Goal: Contribute content: Add original content to the website for others to see

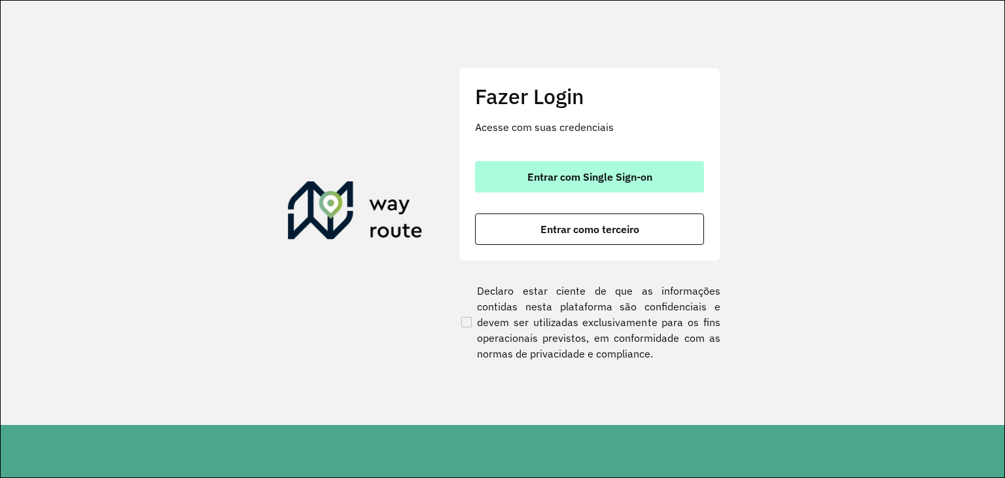
click at [570, 174] on span "Entrar com Single Sign-on" at bounding box center [589, 176] width 125 height 10
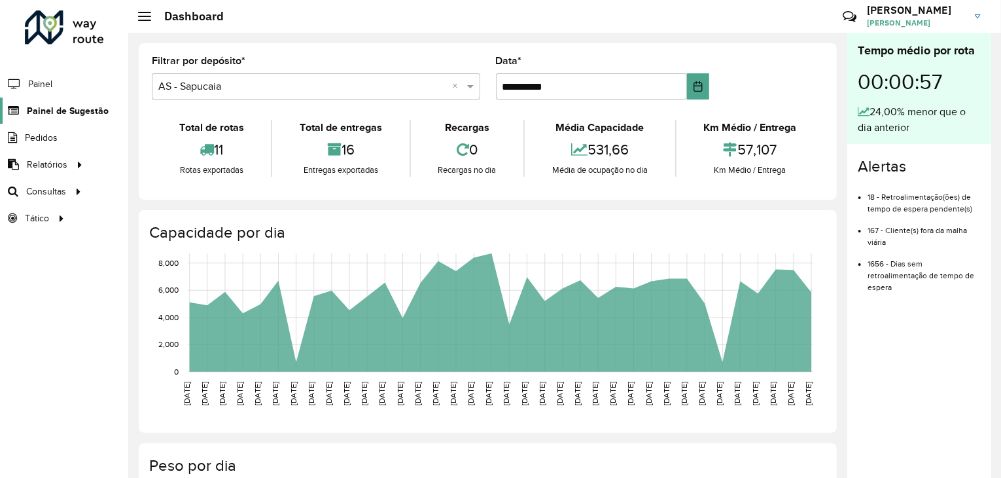
click at [71, 111] on span "Painel de Sugestão" at bounding box center [68, 111] width 82 height 14
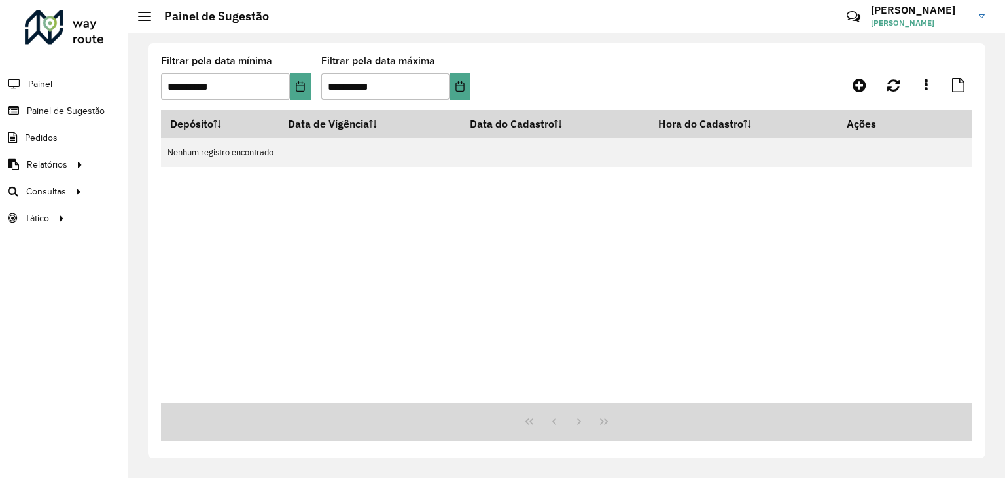
click at [860, 101] on div "**********" at bounding box center [566, 83] width 811 height 54
click at [860, 89] on icon at bounding box center [859, 85] width 14 height 16
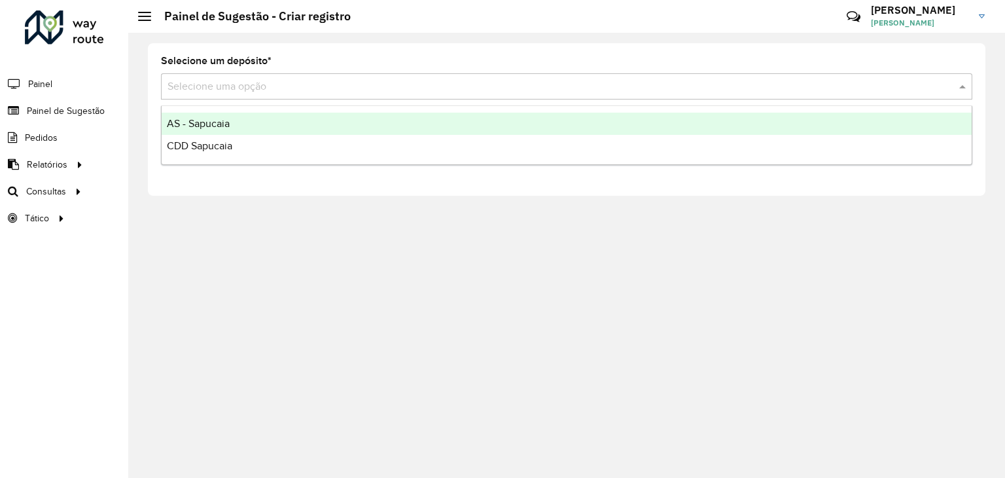
click at [824, 91] on input "text" at bounding box center [553, 87] width 772 height 16
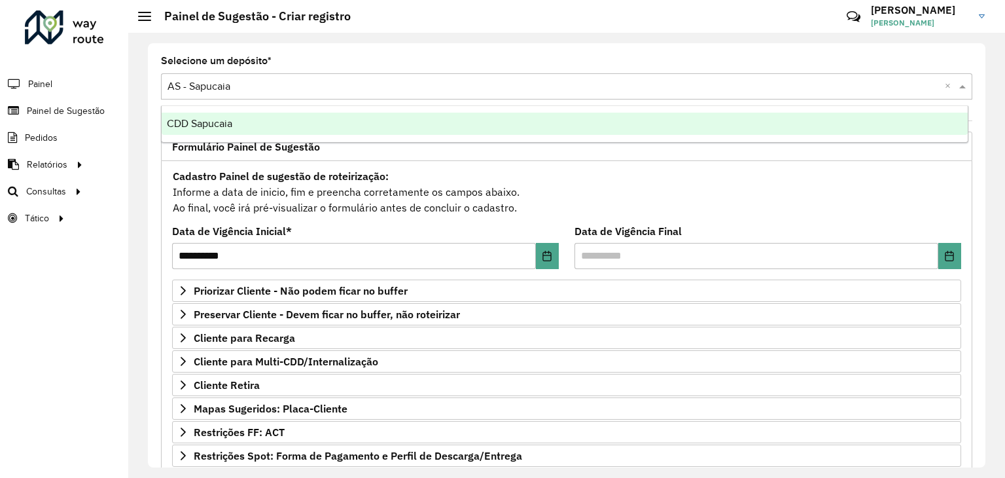
click at [712, 184] on div "Cadastro Painel de sugestão de roteirização: Informe a data de inicio, fim e pr…" at bounding box center [566, 191] width 789 height 48
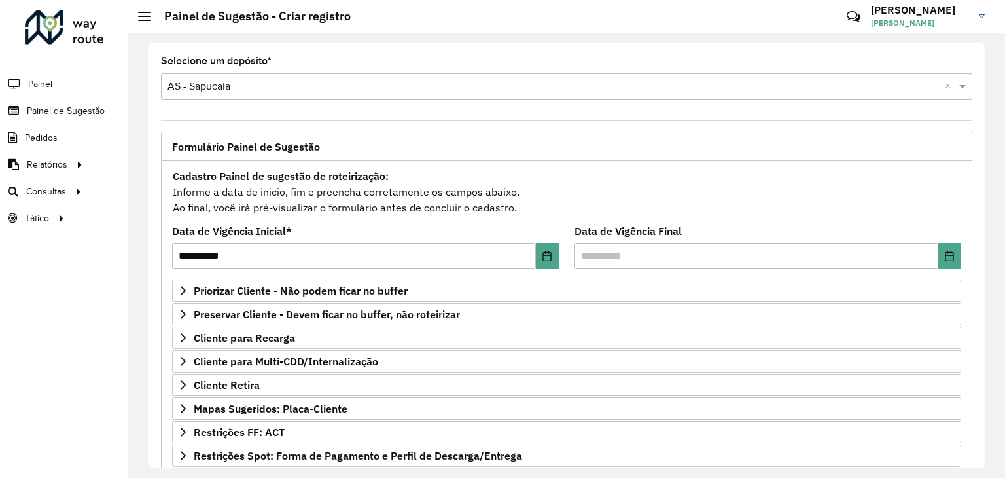
click at [712, 184] on div "Cadastro Painel de sugestão de roteirização: Informe a data de inicio, fim e pr…" at bounding box center [566, 191] width 789 height 48
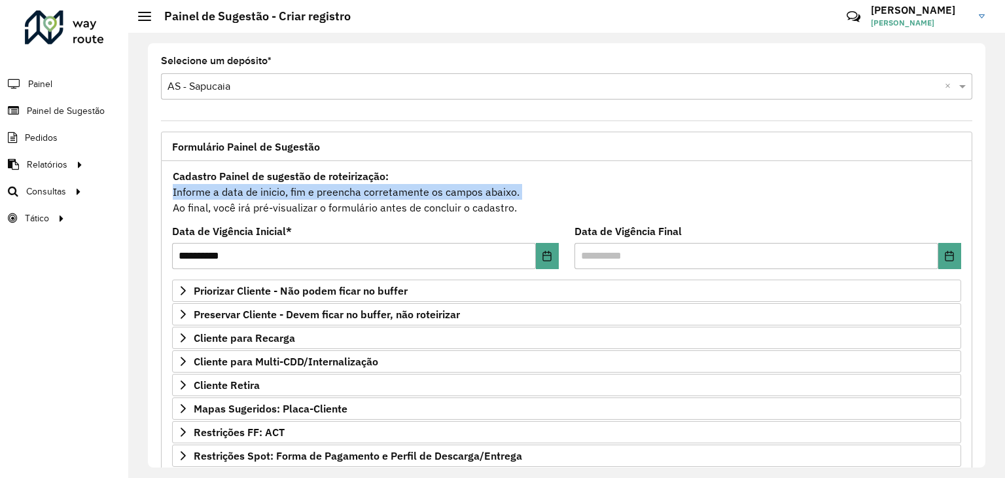
click at [712, 184] on div "Cadastro Painel de sugestão de roteirização: Informe a data de inicio, fim e pr…" at bounding box center [566, 191] width 789 height 48
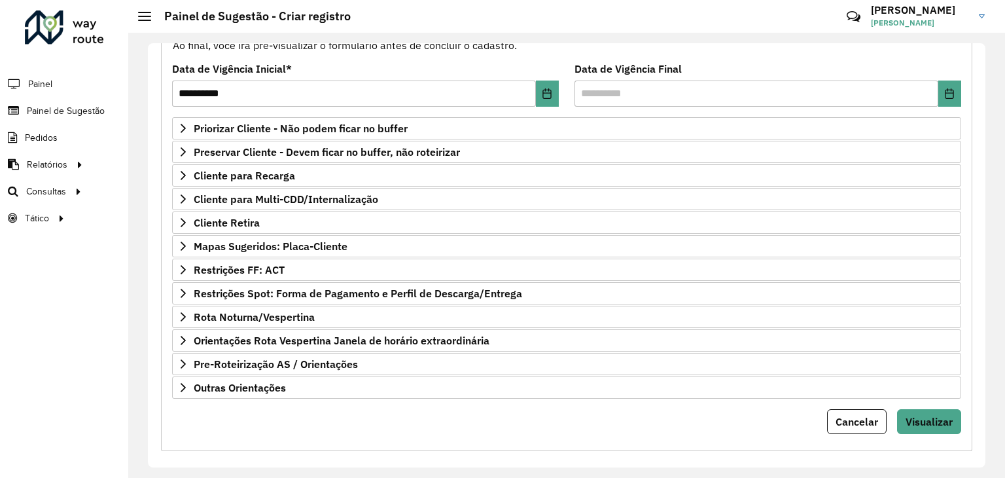
scroll to position [170, 0]
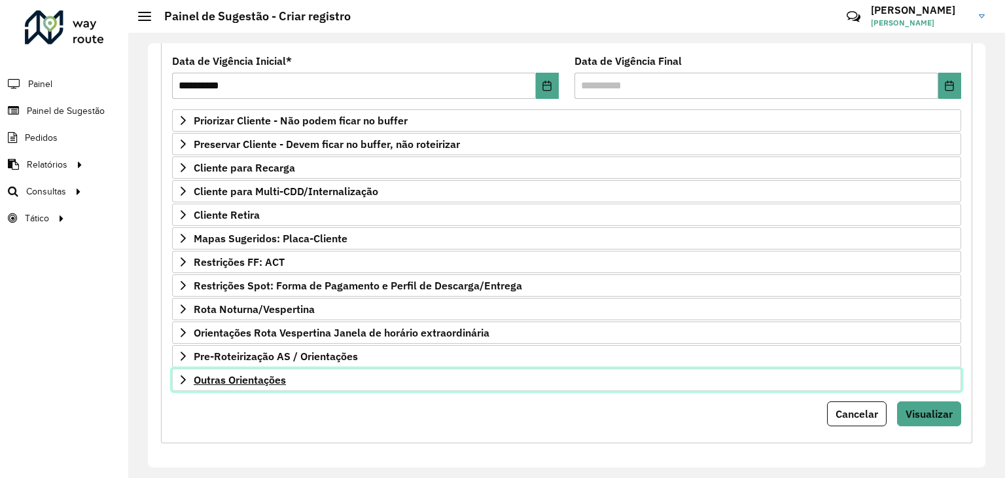
click at [464, 378] on link "Outras Orientações" at bounding box center [566, 379] width 789 height 22
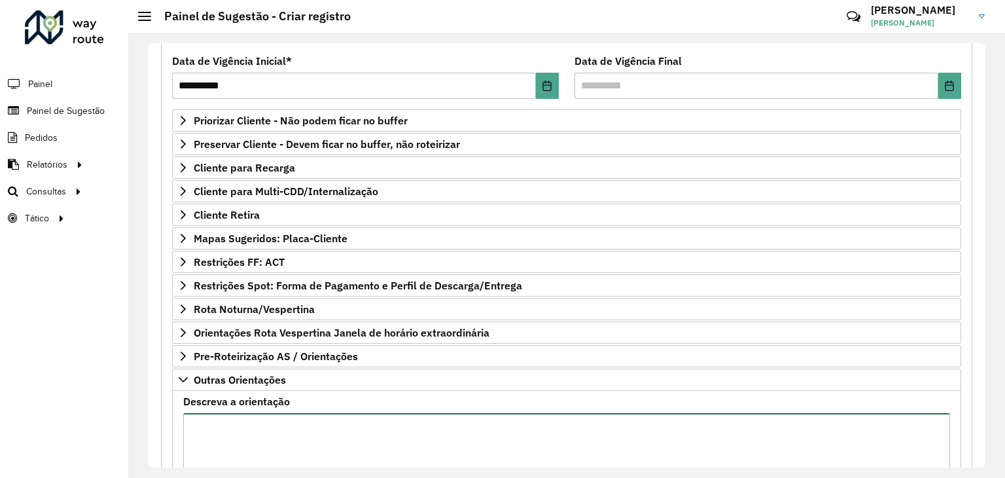
click at [314, 463] on textarea "Descreva a orientação" at bounding box center [566, 468] width 767 height 111
paste textarea "**********"
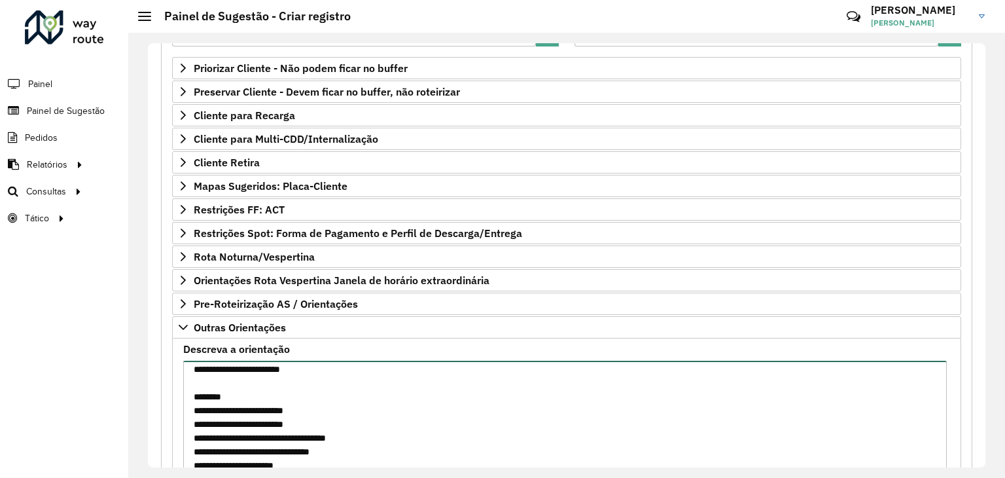
type textarea "**********"
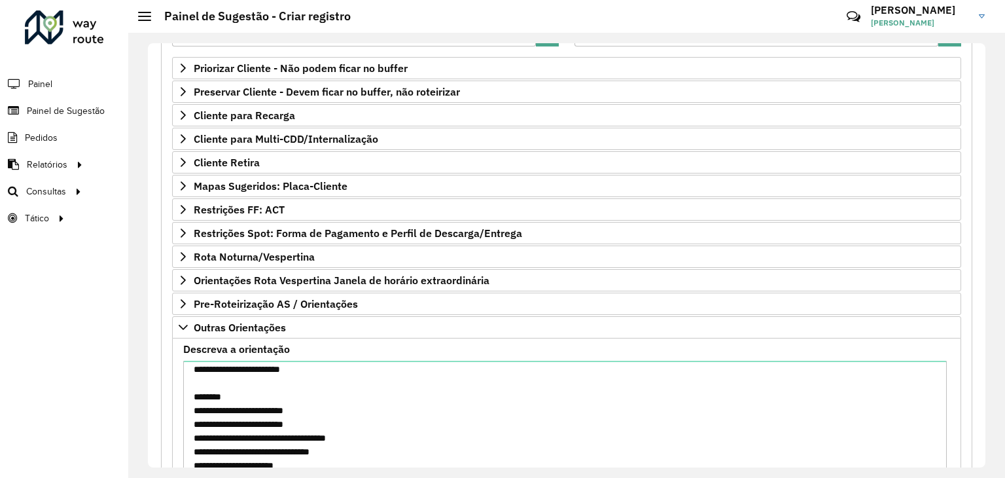
scroll to position [320, 0]
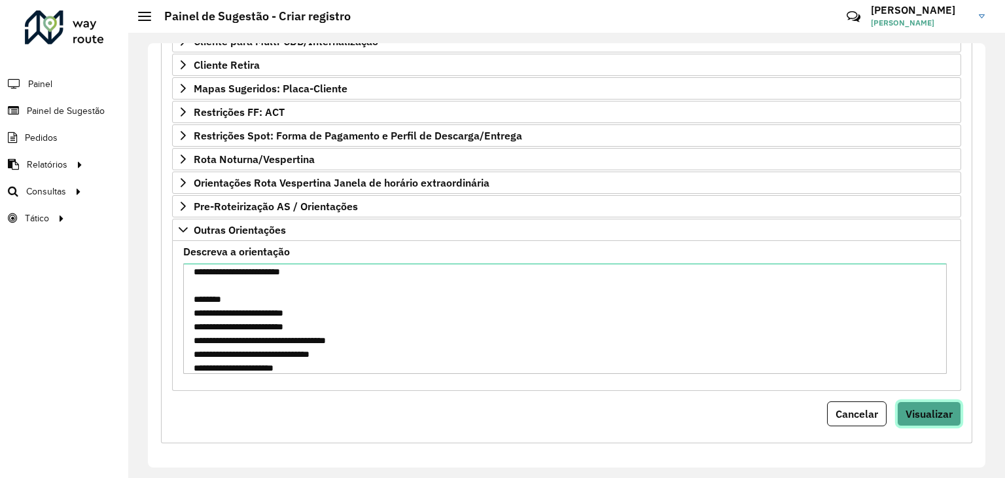
click at [897, 401] on button "Visualizar" at bounding box center [929, 413] width 64 height 25
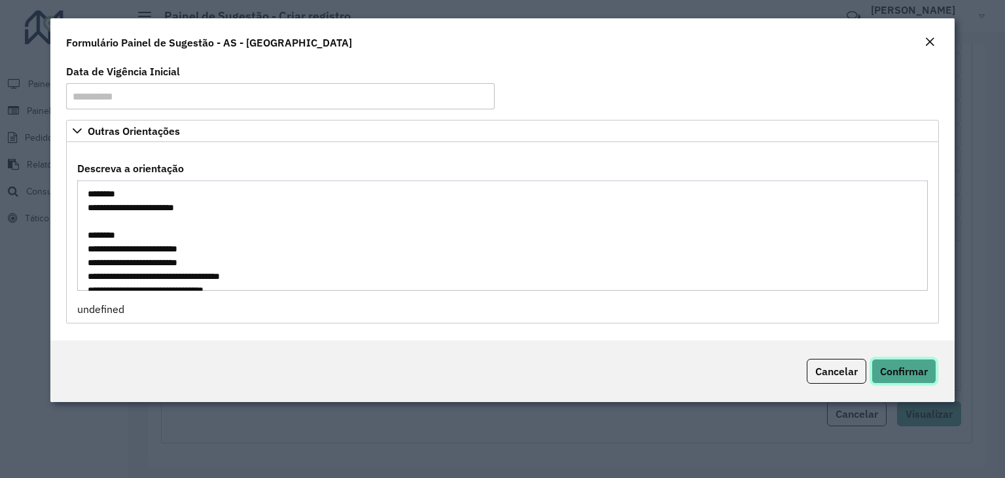
click at [871, 358] on button "Confirmar" at bounding box center [903, 370] width 65 height 25
